Goal: Check status: Check status

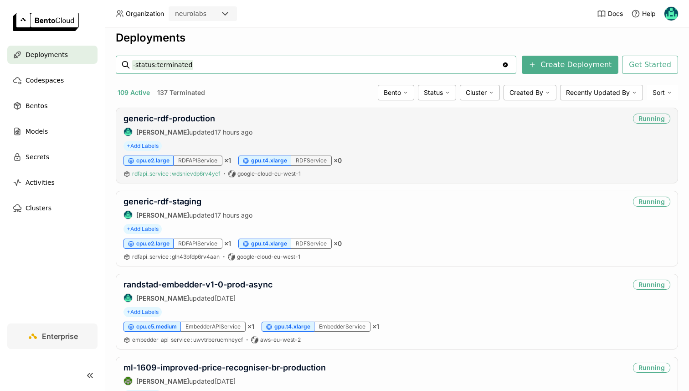
scroll to position [8, 0]
click at [199, 67] on input "-status:terminated" at bounding box center [317, 64] width 370 height 15
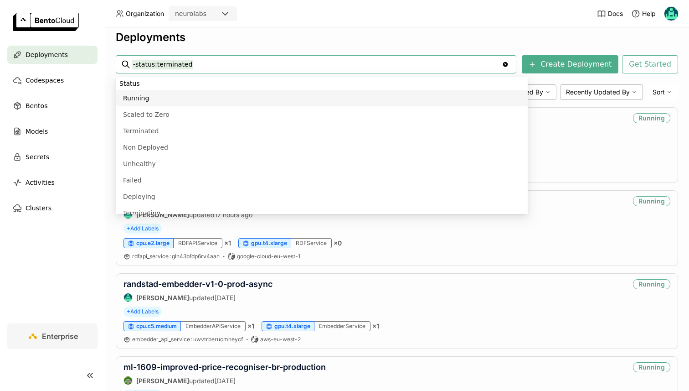
click at [199, 67] on input "-status:terminated" at bounding box center [317, 64] width 370 height 15
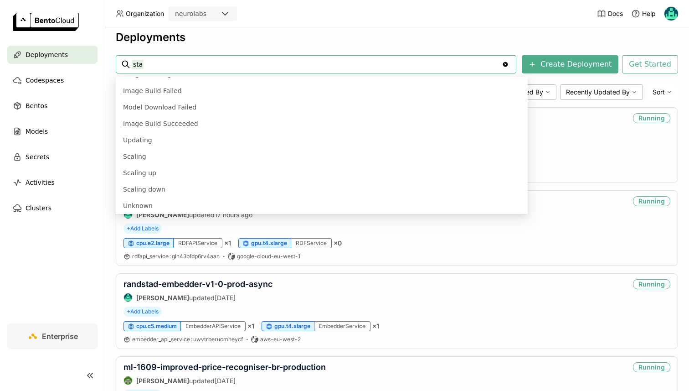
scroll to position [0, 0]
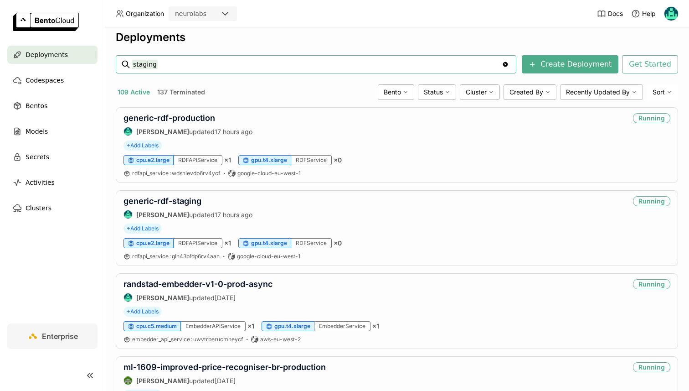
type input "staging"
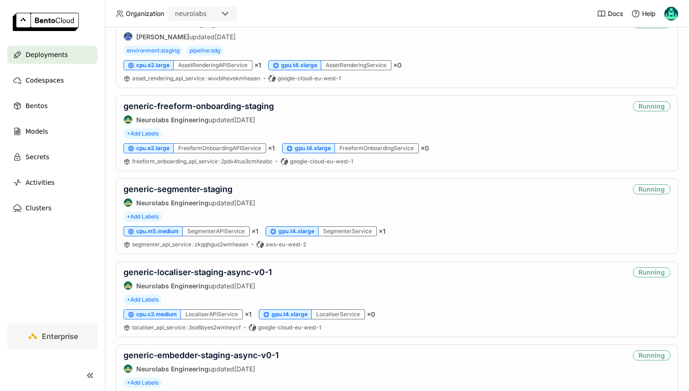
scroll to position [358, 0]
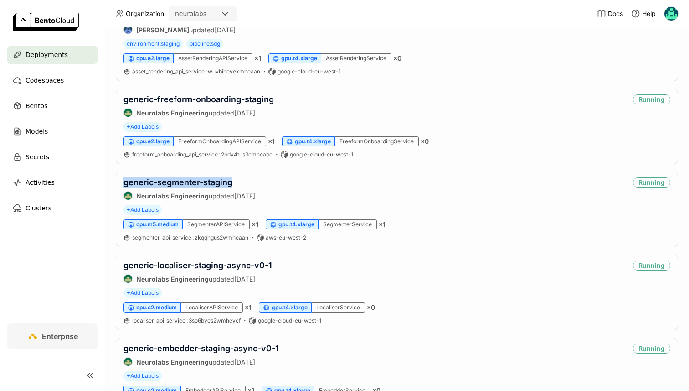
drag, startPoint x: 246, startPoint y: 185, endPoint x: 114, endPoint y: 185, distance: 132.2
click at [114, 185] on div "Deployments staging -status:terminated staging -status:terminated Clear value C…" at bounding box center [397, 208] width 585 height 363
copy link "generic-segmenter-staging"
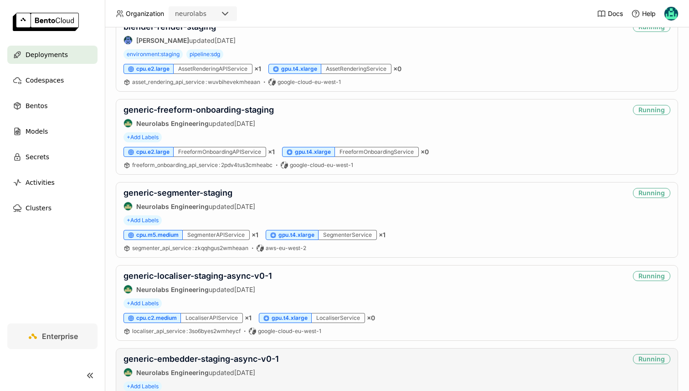
scroll to position [356, 0]
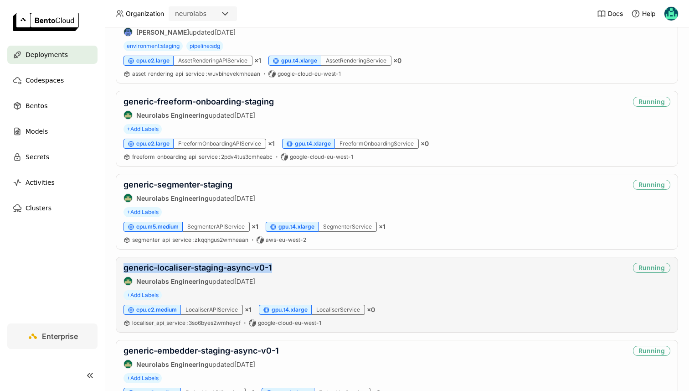
drag, startPoint x: 299, startPoint y: 266, endPoint x: 120, endPoint y: 266, distance: 178.7
click at [120, 266] on div "generic-localiser-staging-async-v0-1 Neurolabs Engineering updated [DATE] Runni…" at bounding box center [397, 295] width 563 height 76
copy link "generic-localiser-staging-async-v0-1"
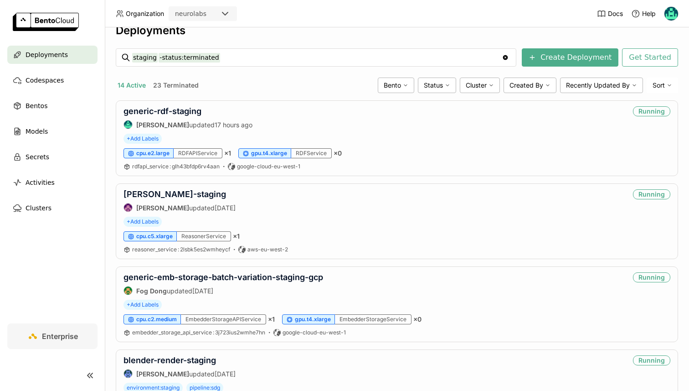
scroll to position [0, 0]
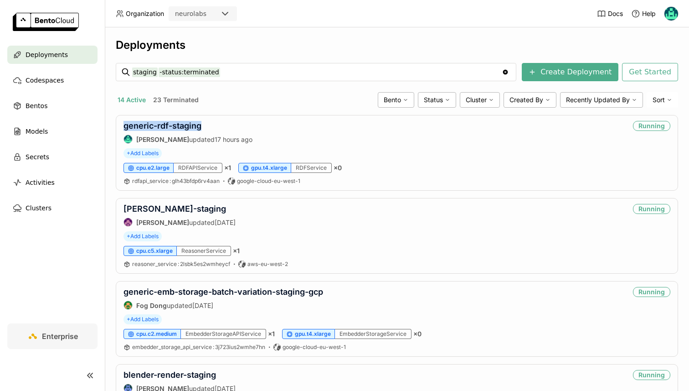
drag, startPoint x: 237, startPoint y: 123, endPoint x: 108, endPoint y: 123, distance: 129.0
click at [108, 123] on div "Deployments staging -status:terminated staging -status:terminated Clear value C…" at bounding box center [397, 208] width 585 height 363
copy link "generic-rdf-staging"
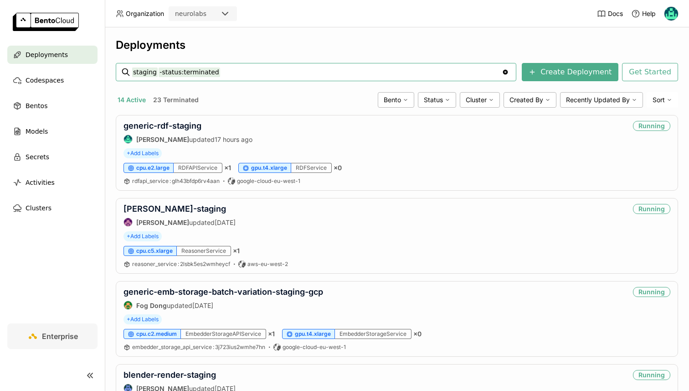
click at [206, 73] on input "staging -status:terminated" at bounding box center [317, 72] width 370 height 15
type input "generic-labeler-staging"
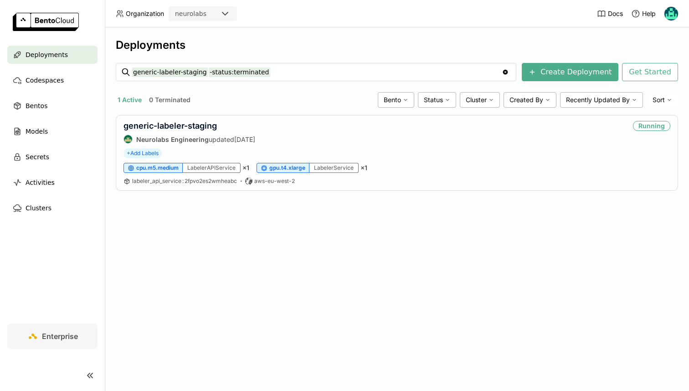
click at [239, 40] on div "Deployments" at bounding box center [397, 45] width 563 height 14
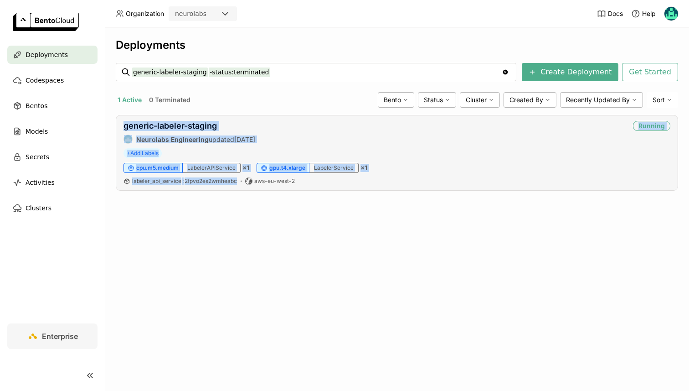
drag, startPoint x: 161, startPoint y: 240, endPoint x: 117, endPoint y: 126, distance: 122.4
click at [117, 126] on div "Deployments generic-labeler-staging -status:terminated generic-labeler-staging …" at bounding box center [397, 208] width 585 height 363
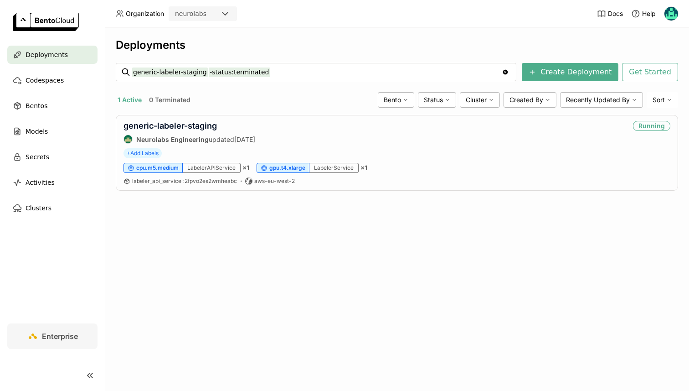
click at [109, 98] on div "Deployments generic-labeler-staging -status:terminated generic-labeler-staging …" at bounding box center [397, 208] width 585 height 363
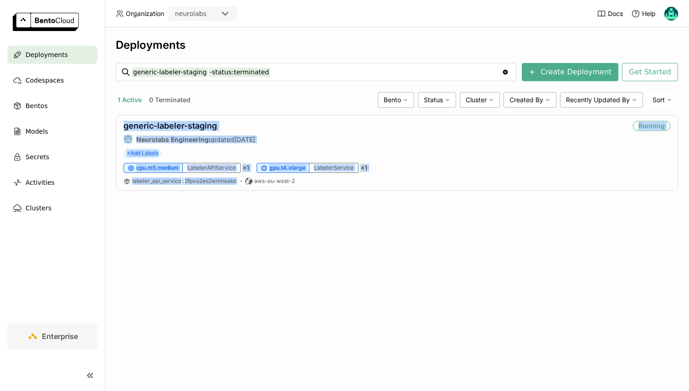
drag, startPoint x: 109, startPoint y: 112, endPoint x: 180, endPoint y: 230, distance: 138.1
click at [180, 230] on div "Deployments generic-labeler-staging -status:terminated generic-labeler-staging …" at bounding box center [397, 208] width 585 height 363
drag, startPoint x: 180, startPoint y: 230, endPoint x: 113, endPoint y: 124, distance: 125.9
click at [113, 124] on div "Deployments generic-labeler-staging -status:terminated generic-labeler-staging …" at bounding box center [397, 208] width 585 height 363
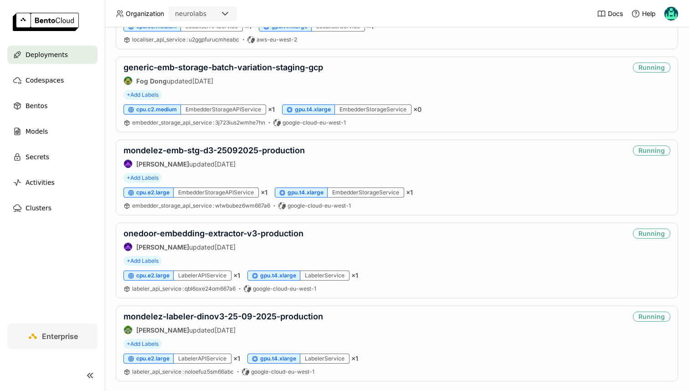
scroll to position [1451, 0]
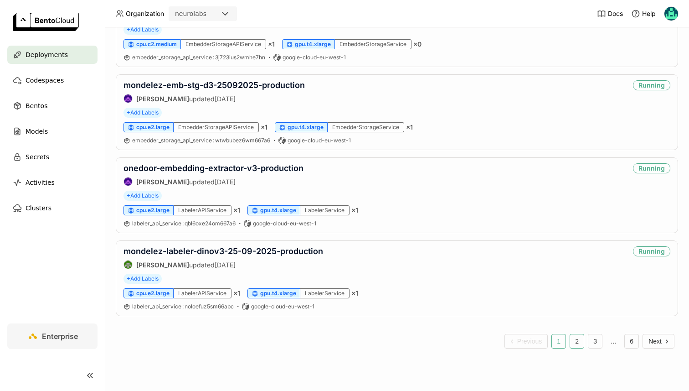
click at [572, 341] on button "2" at bounding box center [577, 341] width 15 height 15
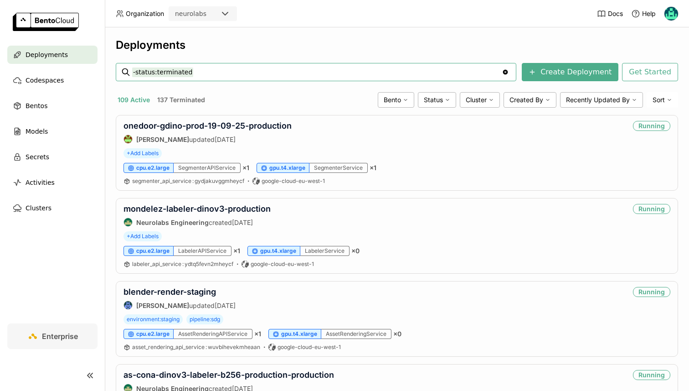
click at [207, 72] on input "-status:terminated" at bounding box center [317, 72] width 370 height 15
type input "staging"
